Goal: Transaction & Acquisition: Purchase product/service

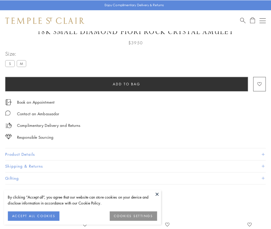
scroll to position [27, 0]
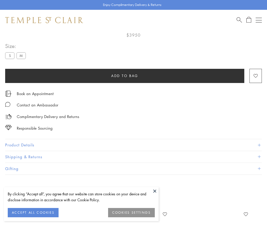
click at [125, 76] on span "Add to bag" at bounding box center [124, 76] width 27 height 6
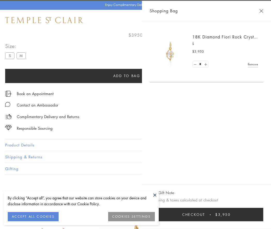
click at [251, 215] on button "Checkout $3,950" at bounding box center [207, 214] width 114 height 13
